Goal: Task Accomplishment & Management: Manage account settings

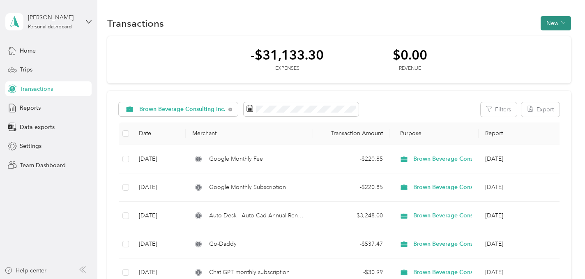
click at [556, 25] on button "New" at bounding box center [555, 23] width 30 height 14
click at [547, 39] on span "Expense" at bounding box center [558, 38] width 22 height 9
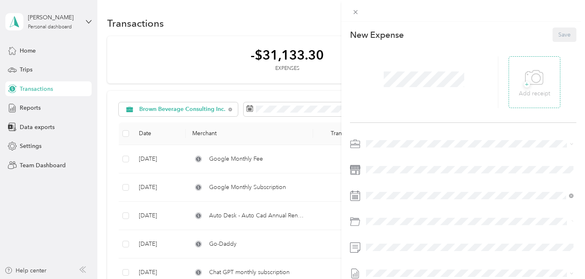
click at [527, 85] on span "+" at bounding box center [527, 84] width 6 height 6
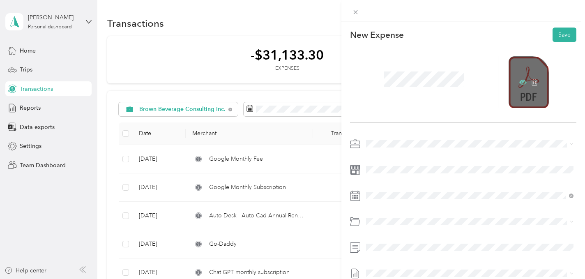
click at [520, 81] on icon at bounding box center [522, 82] width 7 height 5
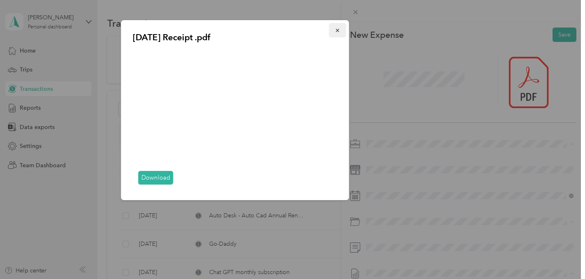
click at [337, 30] on icon "button" at bounding box center [337, 30] width 3 height 3
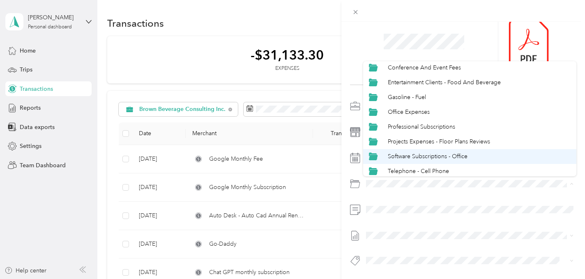
scroll to position [39, 0]
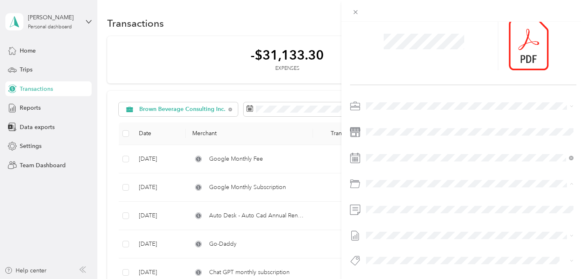
click at [421, 150] on span "Software Subscriptions - Office" at bounding box center [428, 150] width 80 height 7
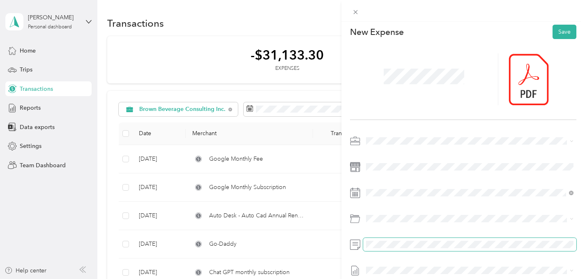
scroll to position [0, 0]
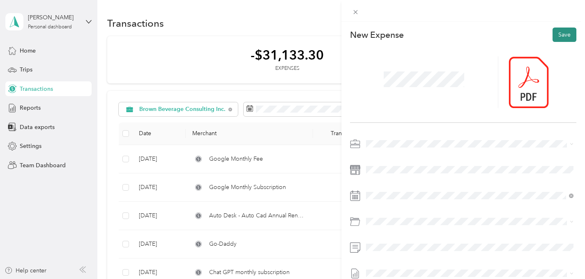
click at [566, 33] on button "Save" at bounding box center [564, 35] width 24 height 14
